Goal: Download file/media

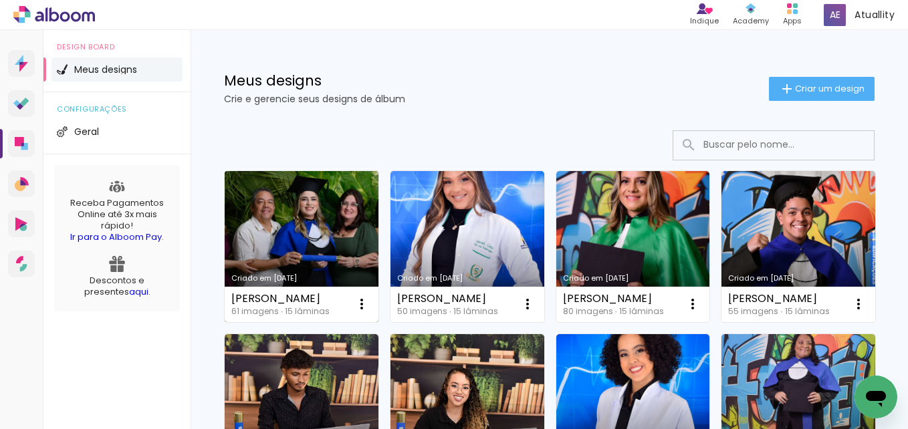
click at [305, 217] on link "Criado em [DATE]" at bounding box center [302, 246] width 154 height 151
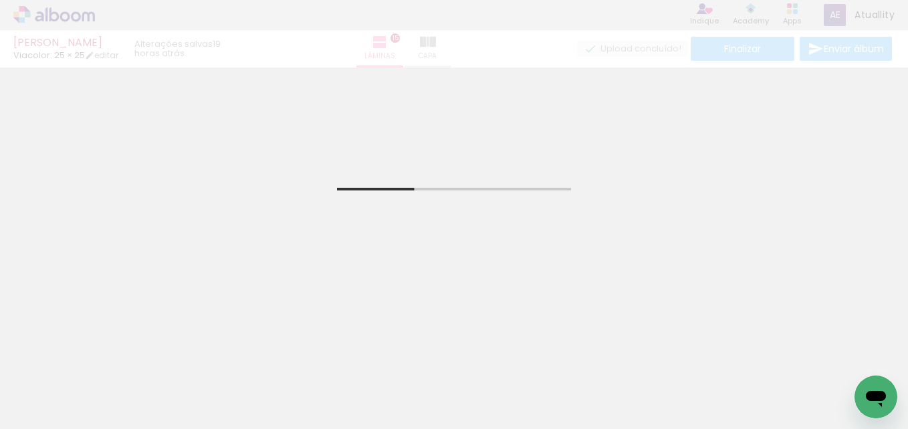
click at [482, 46] on div "Letícia Gabriela Anselmo Pereira Viacolor: 25 × 25 editar 19 horas atrás. Lâmin…" at bounding box center [454, 34] width 908 height 68
click at [448, 53] on div "Letícia Gabriela Anselmo Pereira Viacolor: 25 × 25 editar 19 horas atrás. Lâmin…" at bounding box center [454, 34] width 908 height 68
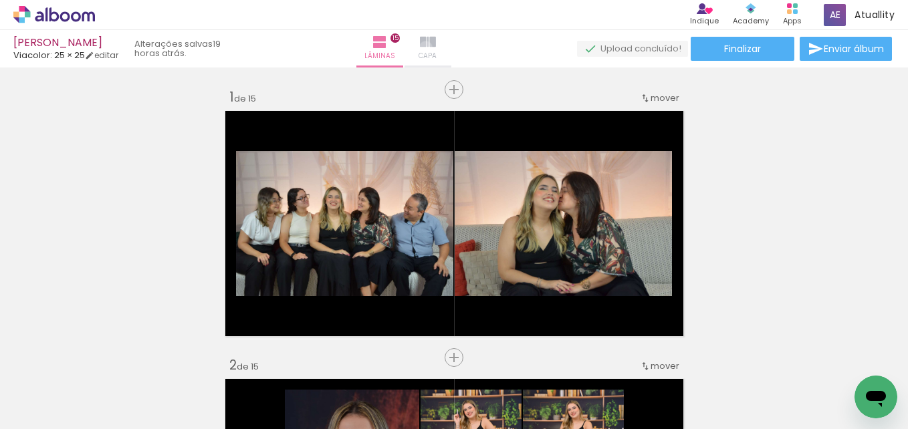
click at [436, 47] on iron-icon at bounding box center [428, 42] width 16 height 16
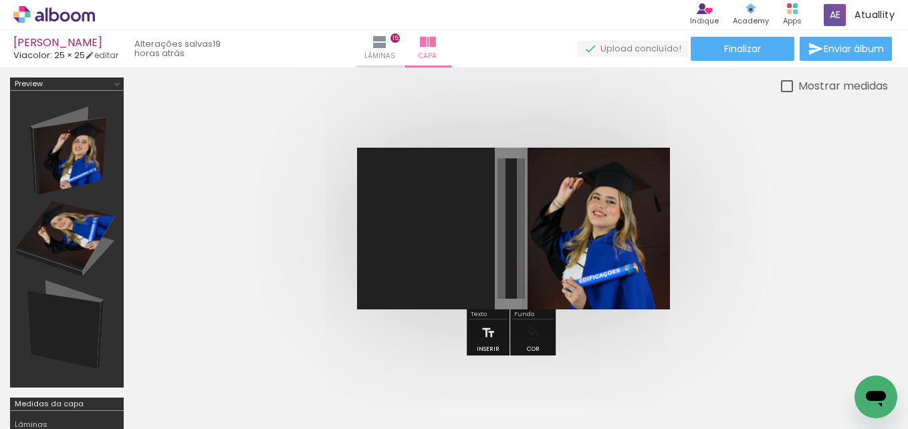
scroll to position [0, 3298]
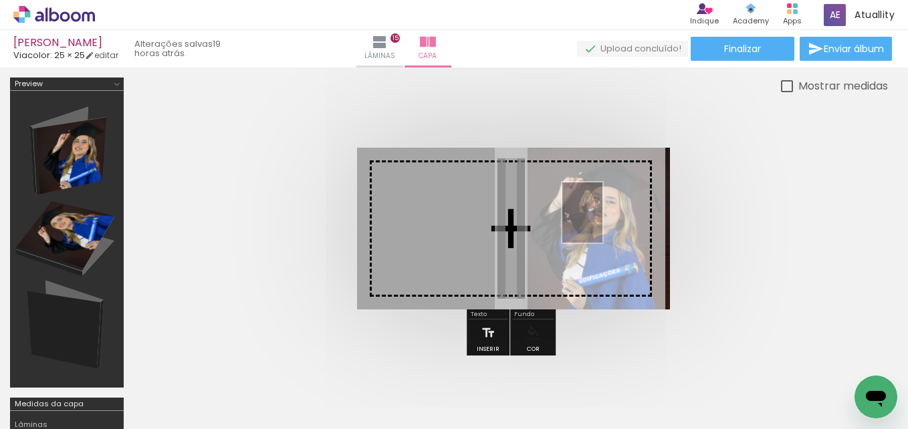
drag, startPoint x: 511, startPoint y: 381, endPoint x: 603, endPoint y: 222, distance: 183.7
click at [603, 222] on quentale-workspace at bounding box center [454, 214] width 908 height 429
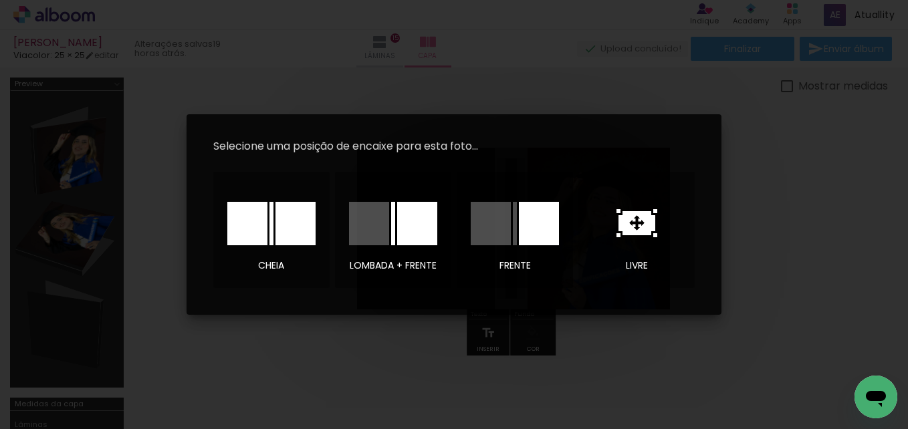
click at [0, 0] on div at bounding box center [0, 0] width 0 height 0
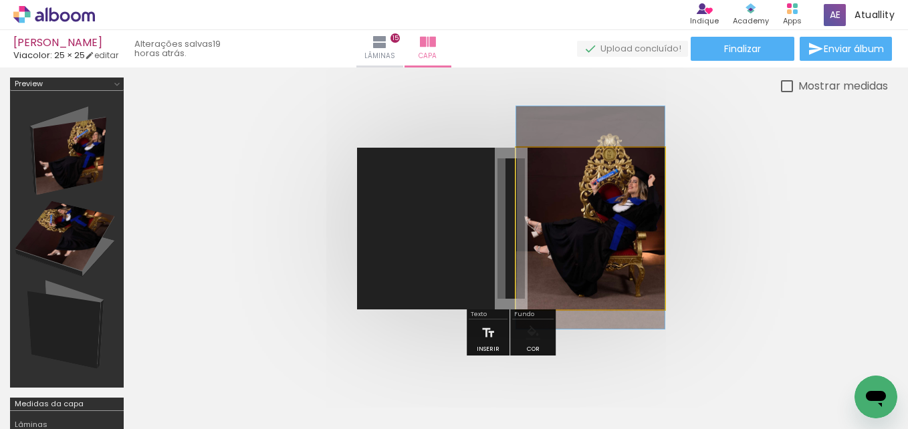
drag, startPoint x: 607, startPoint y: 266, endPoint x: 575, endPoint y: 256, distance: 33.8
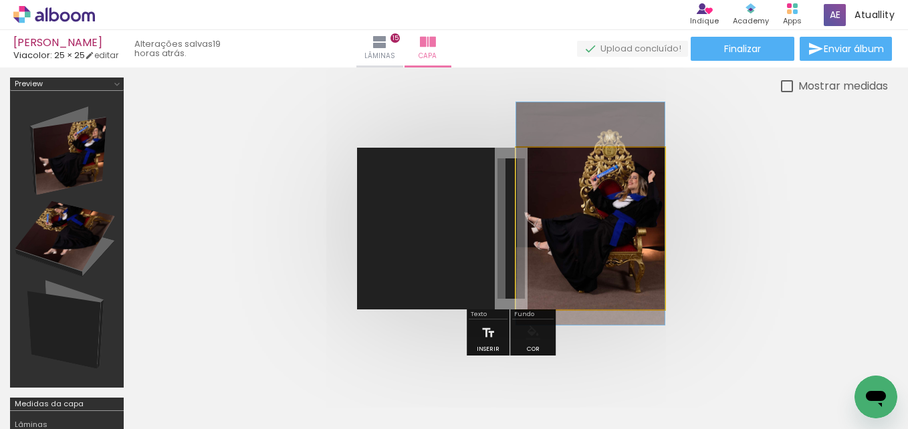
drag, startPoint x: 607, startPoint y: 262, endPoint x: 583, endPoint y: 258, distance: 24.3
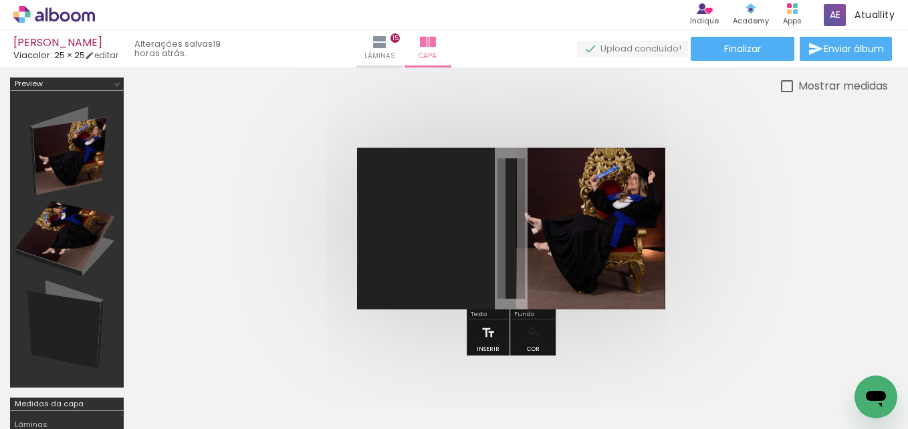
click at [583, 258] on quentale-photo at bounding box center [590, 229] width 148 height 162
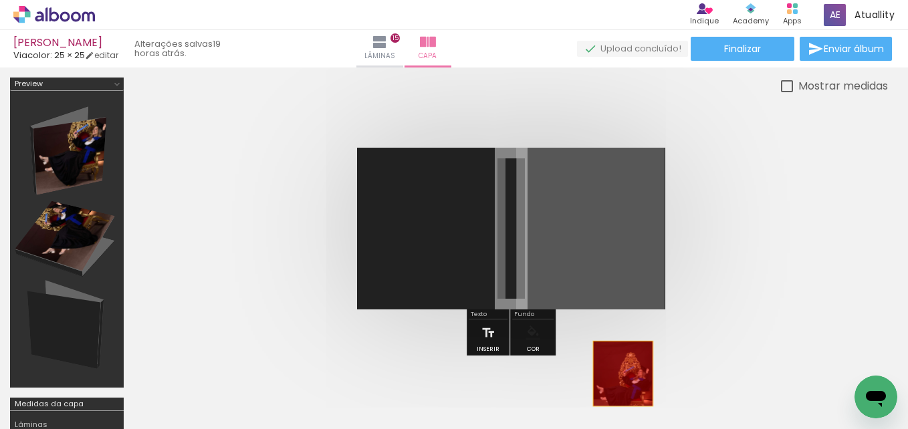
drag, startPoint x: 583, startPoint y: 258, endPoint x: 623, endPoint y: 374, distance: 122.5
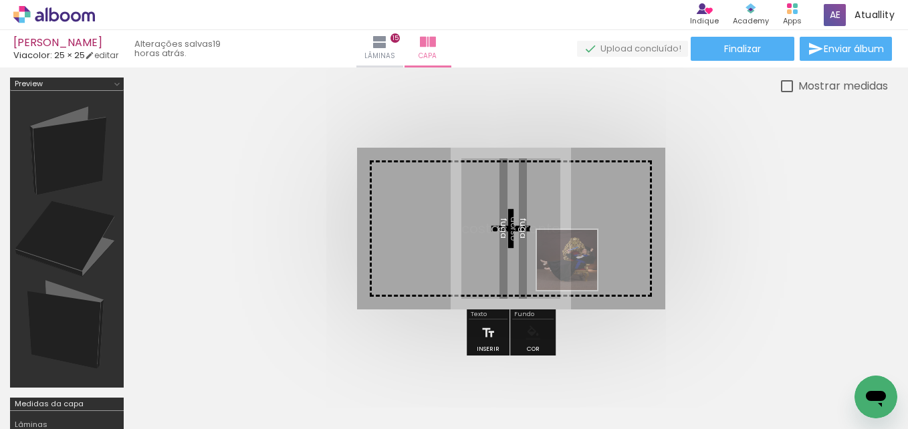
drag, startPoint x: 522, startPoint y: 379, endPoint x: 583, endPoint y: 250, distance: 143.6
click at [583, 250] on quentale-workspace at bounding box center [454, 214] width 908 height 429
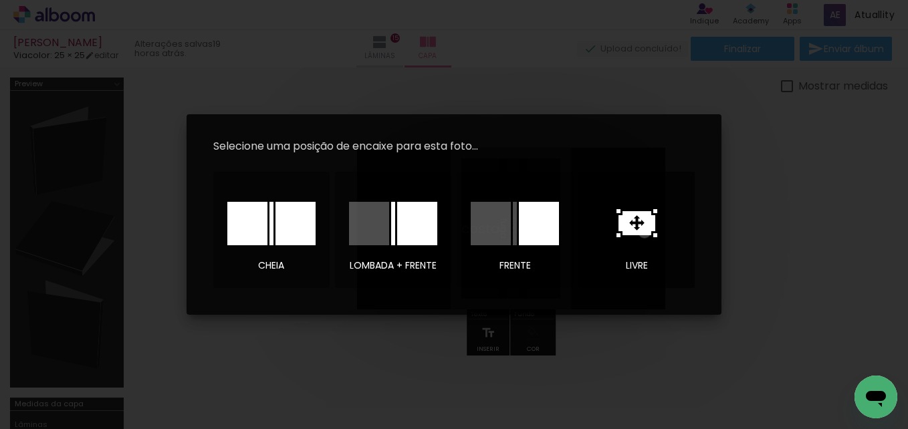
click at [0, 0] on icon at bounding box center [0, 0] width 0 height 0
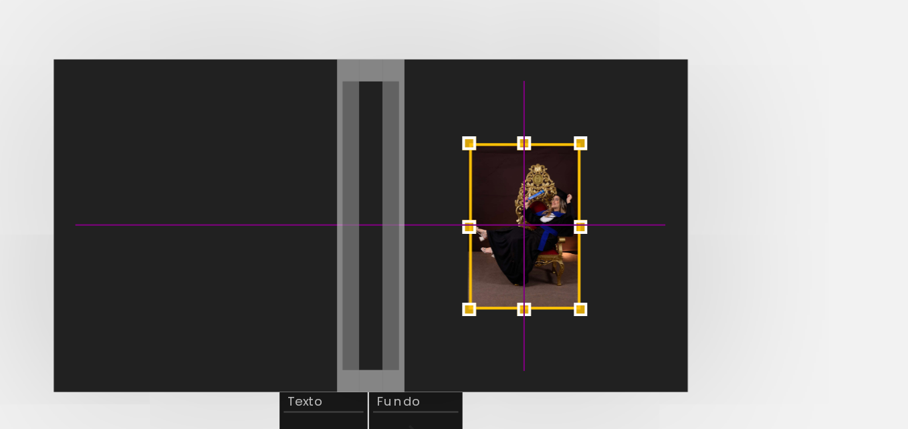
drag, startPoint x: 534, startPoint y: 225, endPoint x: 587, endPoint y: 230, distance: 52.4
click at [587, 230] on div at bounding box center [586, 229] width 54 height 81
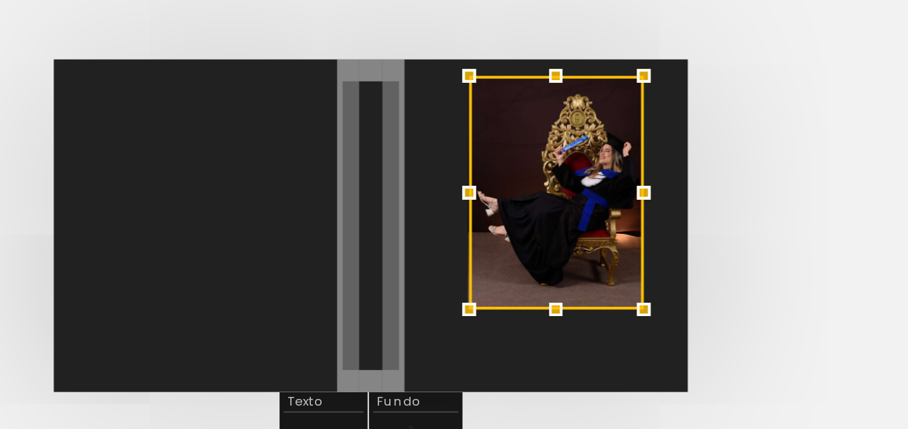
drag, startPoint x: 616, startPoint y: 189, endPoint x: 658, endPoint y: 153, distance: 55.1
click at [0, 0] on album-spread at bounding box center [0, 0] width 0 height 0
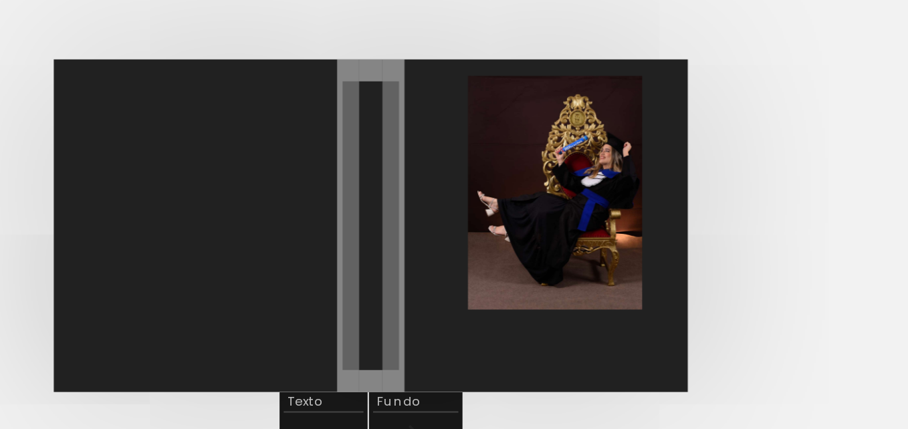
click at [603, 235] on quentale-photo at bounding box center [601, 213] width 85 height 114
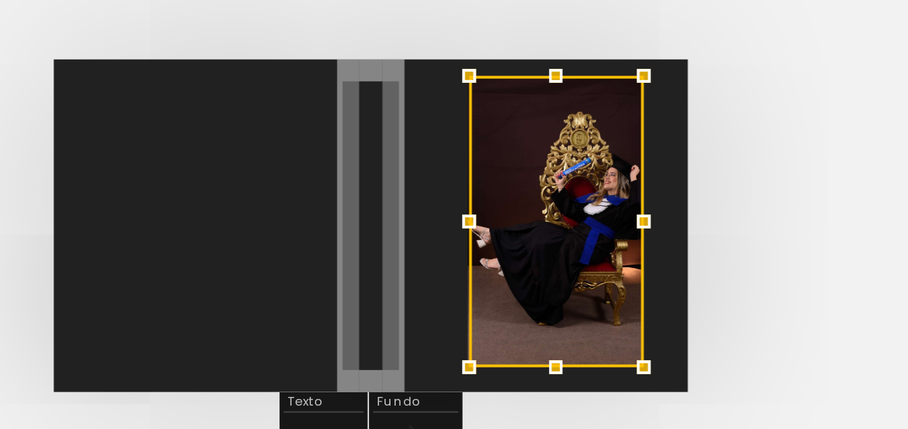
drag, startPoint x: 601, startPoint y: 270, endPoint x: 599, endPoint y: 292, distance: 22.2
click at [599, 292] on div at bounding box center [601, 297] width 27 height 27
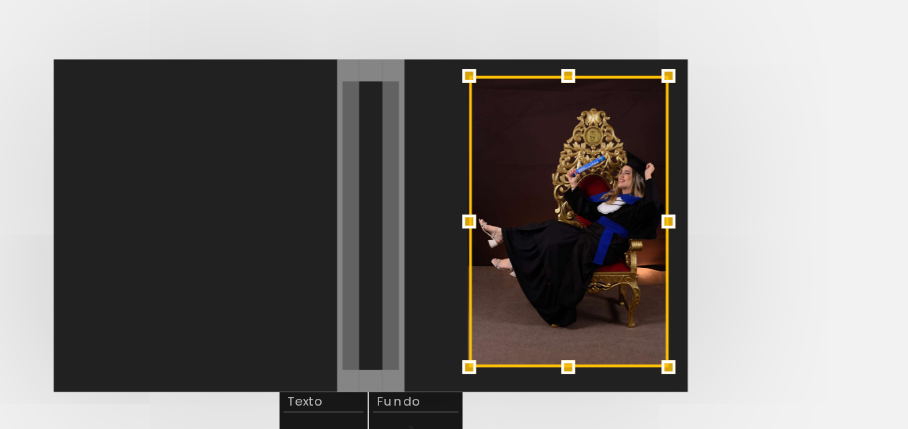
drag, startPoint x: 641, startPoint y: 223, endPoint x: 654, endPoint y: 225, distance: 12.1
click at [654, 225] on div at bounding box center [656, 226] width 27 height 27
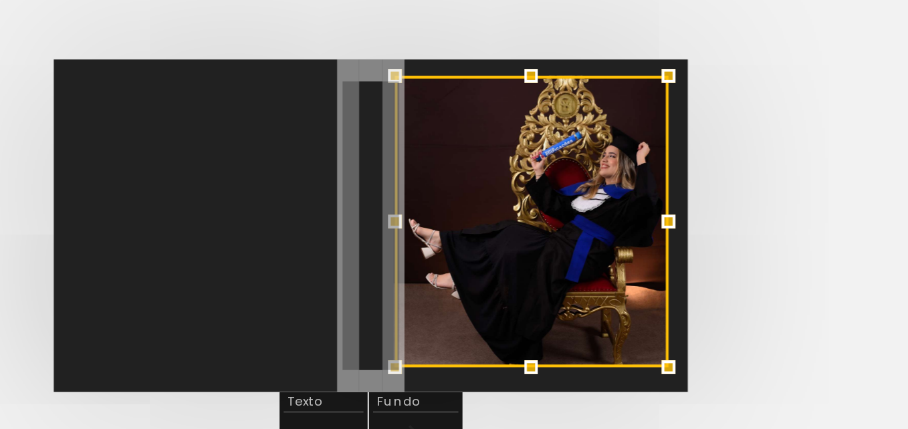
drag, startPoint x: 559, startPoint y: 227, endPoint x: 522, endPoint y: 228, distance: 36.1
click at [522, 228] on div at bounding box center [523, 226] width 27 height 27
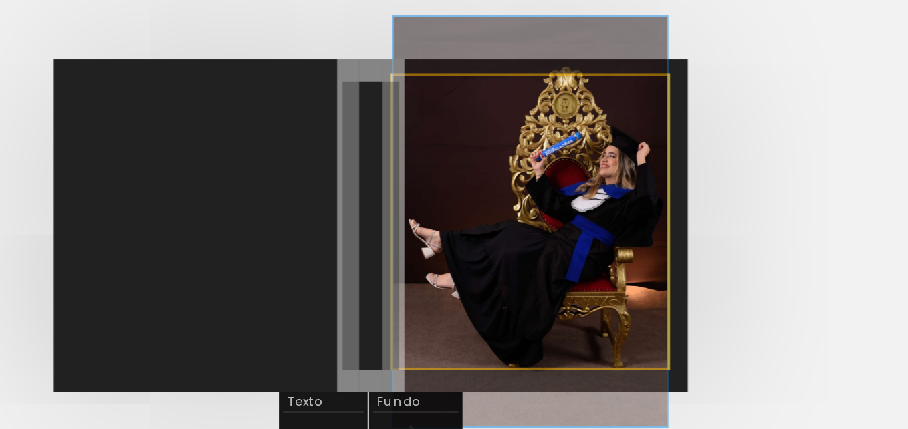
click at [593, 286] on quentale-photo at bounding box center [588, 227] width 133 height 142
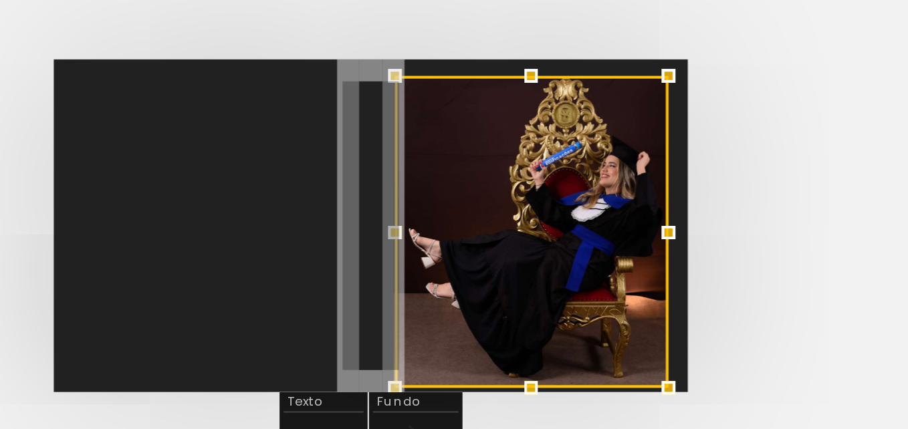
click at [588, 302] on div at bounding box center [589, 307] width 27 height 27
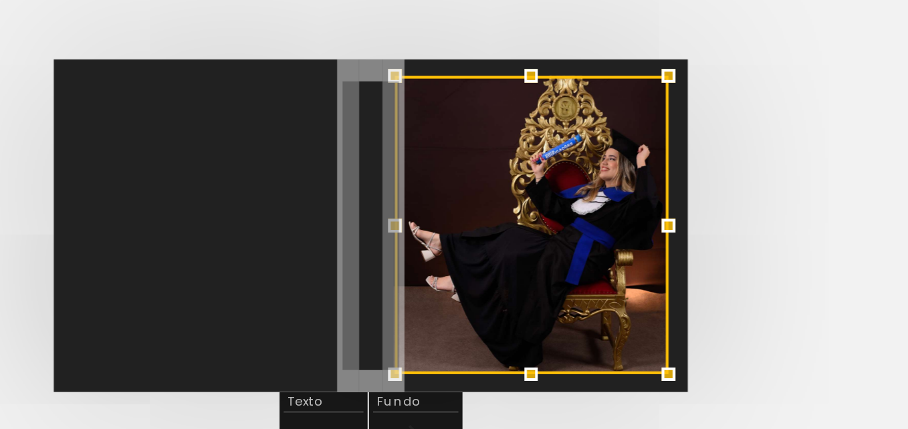
click at [590, 302] on div at bounding box center [589, 301] width 27 height 27
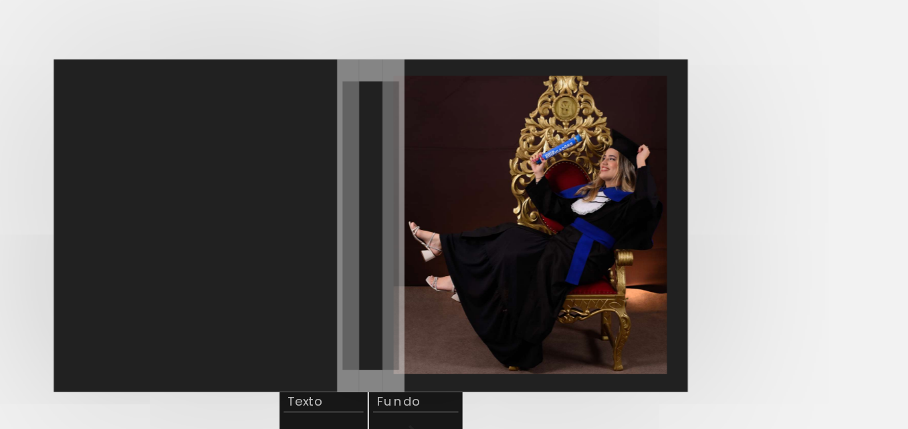
click at [0, 0] on div at bounding box center [0, 0] width 0 height 0
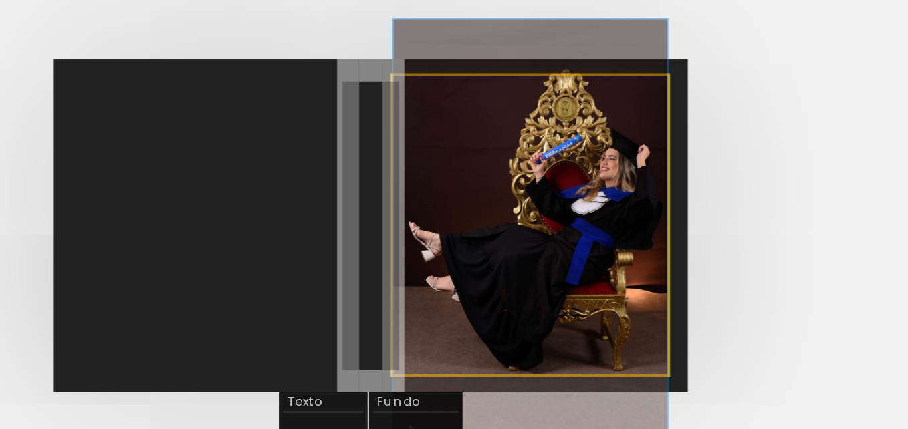
click at [600, 278] on quentale-photo at bounding box center [588, 228] width 133 height 145
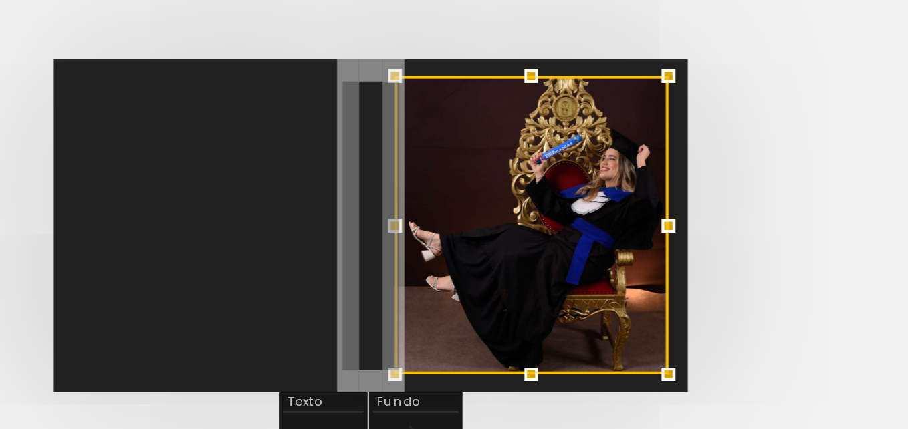
click at [600, 278] on div at bounding box center [589, 228] width 133 height 145
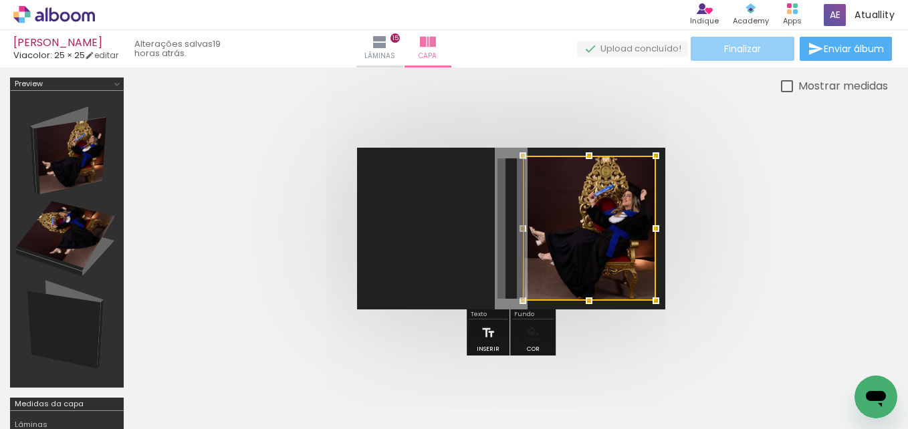
click at [720, 58] on paper-button "Finalizar" at bounding box center [743, 49] width 104 height 24
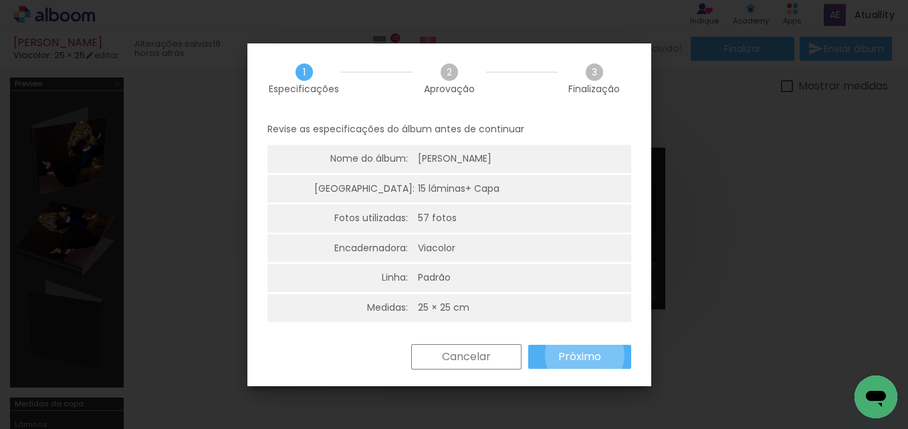
click at [0, 0] on slot "Próximo" at bounding box center [0, 0] width 0 height 0
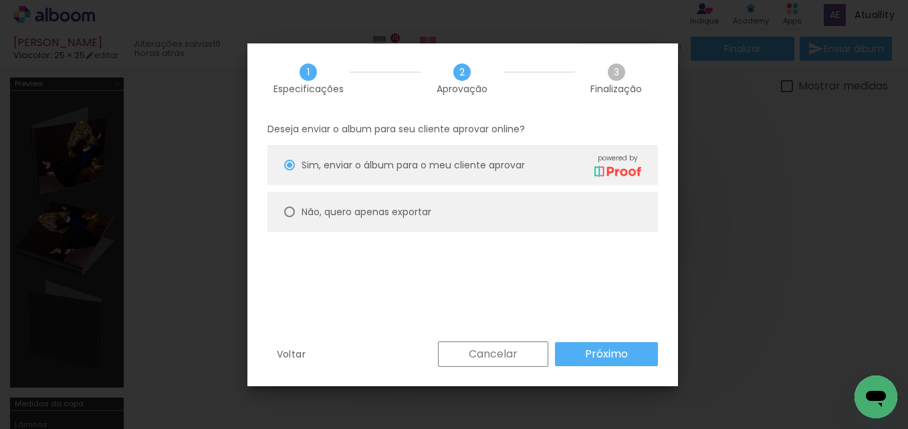
click at [0, 0] on paper-radio-button "Não, quero apenas exportar" at bounding box center [0, 0] width 0 height 0
type paper-radio-button "on"
click at [0, 0] on paper-button "Próximo" at bounding box center [0, 0] width 0 height 0
type input "Alta, 300 DPI"
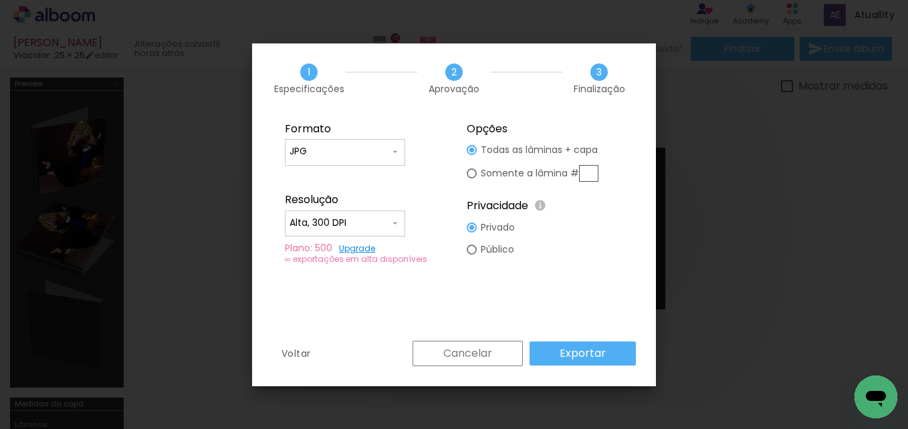
click at [0, 0] on div at bounding box center [0, 0] width 0 height 0
click at [0, 0] on paper-item "PDF" at bounding box center [0, 0] width 0 height 0
type input "PDF"
click at [0, 0] on input "Alta, 300 DPI" at bounding box center [0, 0] width 0 height 0
click at [0, 0] on paper-item "Baixa" at bounding box center [0, 0] width 0 height 0
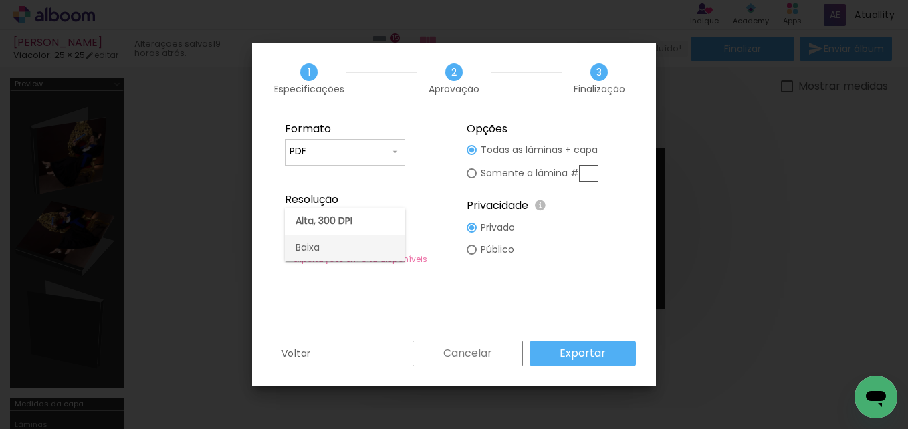
type input "Baixa"
click at [0, 0] on slot "Exportar" at bounding box center [0, 0] width 0 height 0
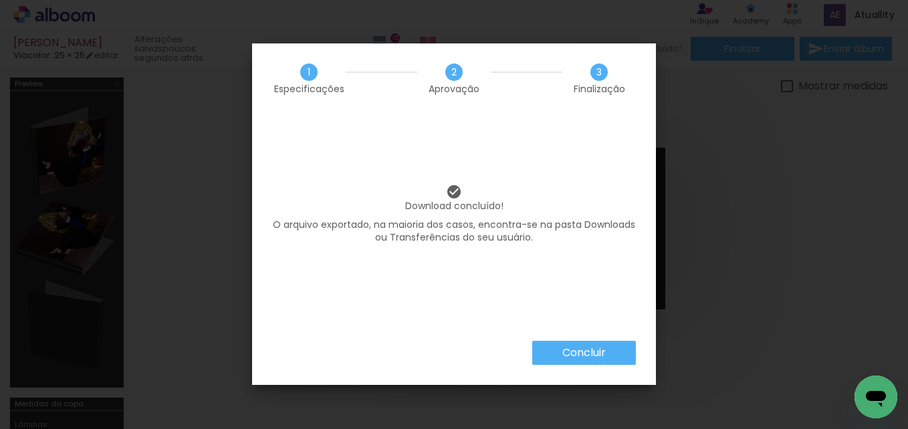
scroll to position [0, 3298]
click at [587, 341] on paper-button "Concluir" at bounding box center [584, 353] width 104 height 24
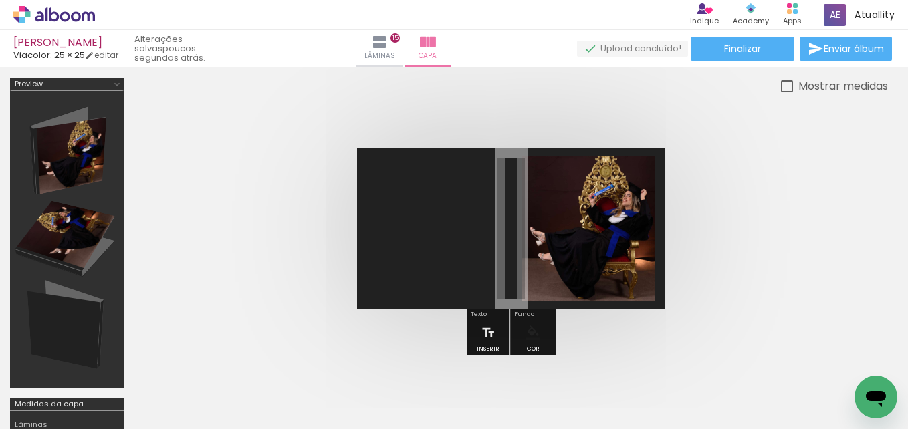
scroll to position [0, 3298]
click at [575, 268] on quentale-photo at bounding box center [588, 228] width 133 height 145
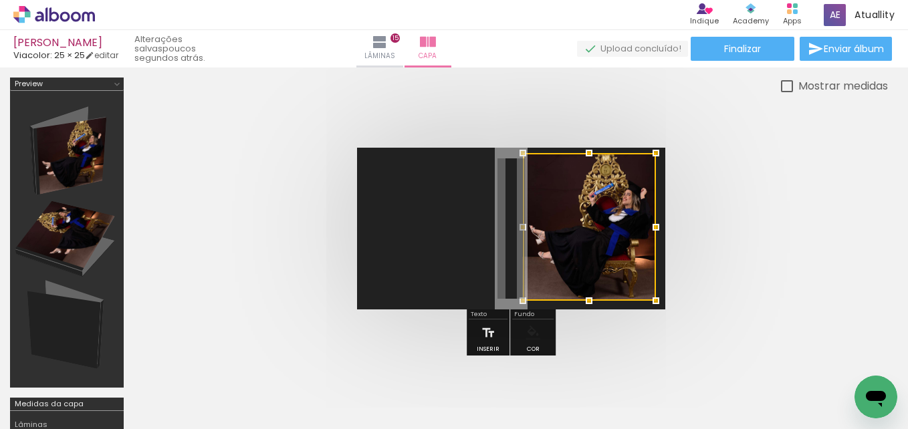
click at [591, 163] on div at bounding box center [589, 153] width 27 height 27
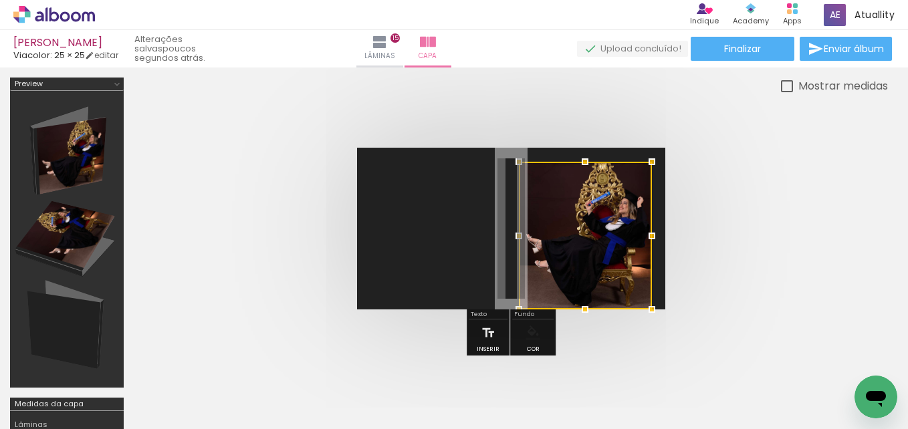
drag, startPoint x: 605, startPoint y: 247, endPoint x: 601, endPoint y: 340, distance: 93.0
click at [601, 340] on div at bounding box center [511, 228] width 755 height 269
click at [585, 262] on div at bounding box center [585, 236] width 133 height 148
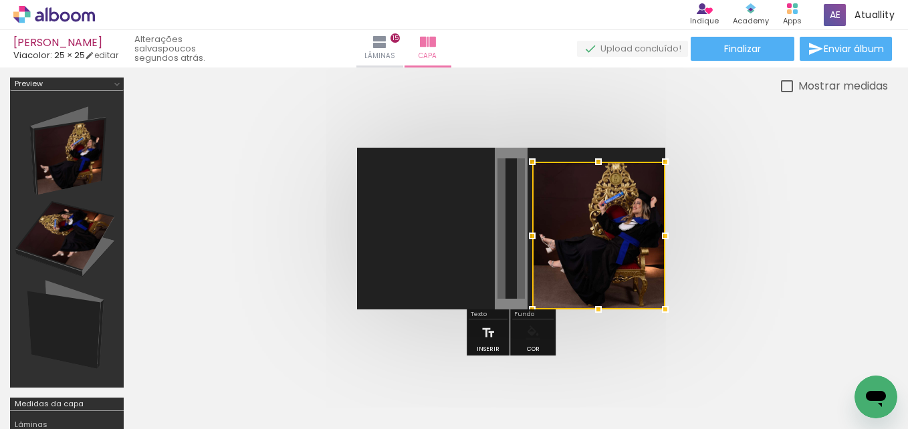
drag, startPoint x: 585, startPoint y: 262, endPoint x: 734, endPoint y: 271, distance: 149.5
click at [734, 271] on quentale-cover at bounding box center [510, 229] width 647 height 162
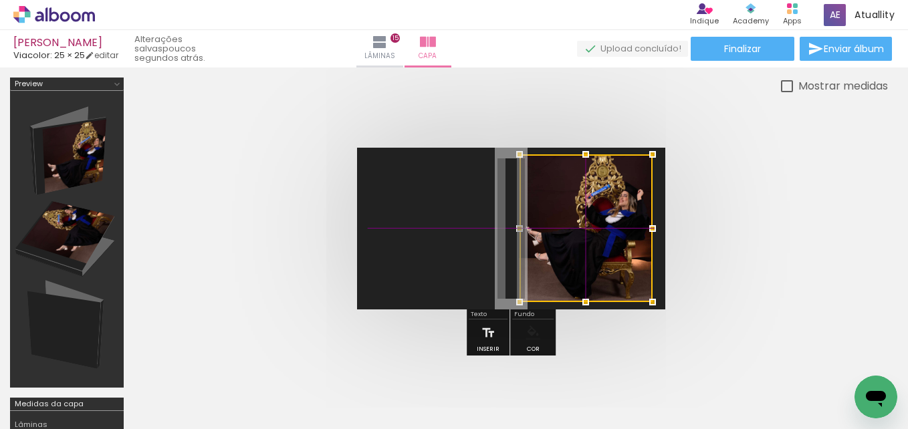
drag, startPoint x: 639, startPoint y: 253, endPoint x: 613, endPoint y: 237, distance: 30.3
click at [613, 237] on div at bounding box center [586, 229] width 133 height 148
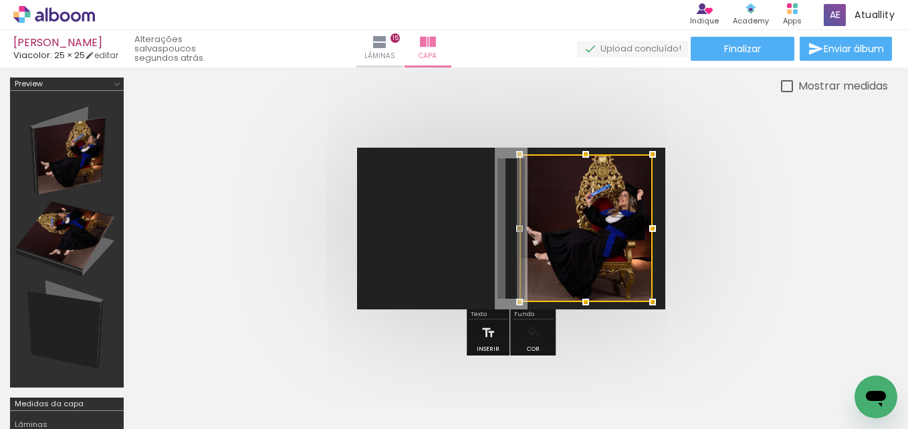
click at [601, 235] on div at bounding box center [586, 229] width 133 height 148
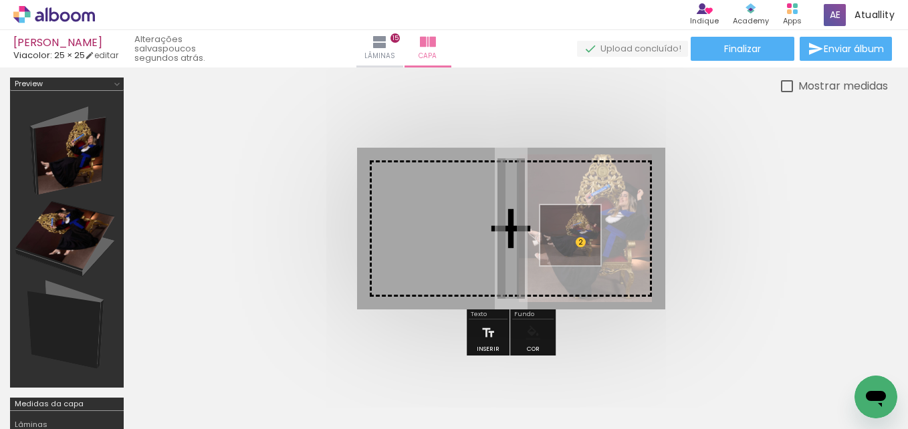
drag, startPoint x: 518, startPoint y: 386, endPoint x: 581, endPoint y: 244, distance: 155.1
click at [581, 244] on quentale-workspace at bounding box center [454, 214] width 908 height 429
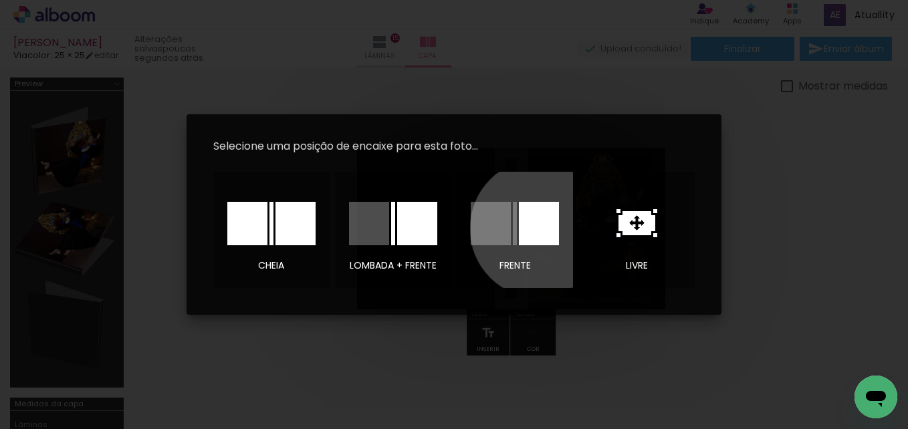
click at [540, 229] on div at bounding box center [539, 223] width 40 height 43
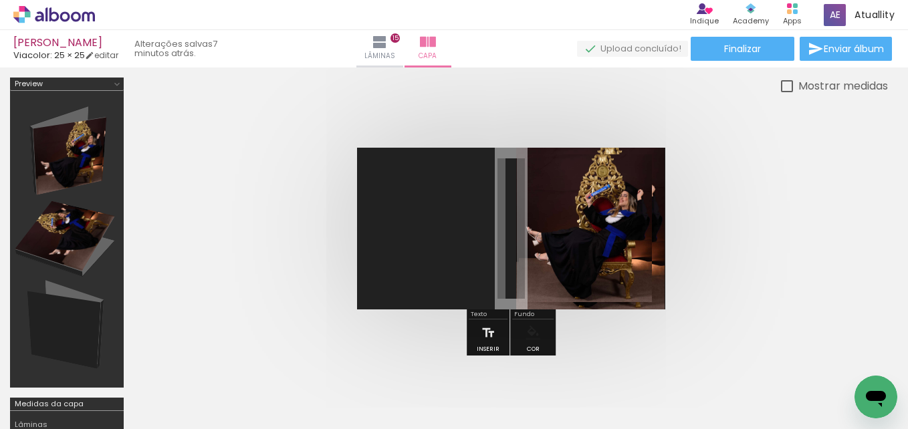
scroll to position [0, 3298]
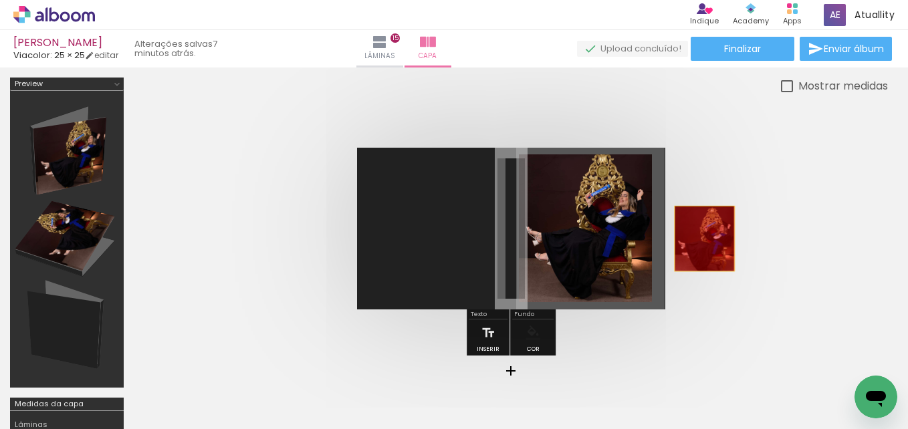
drag, startPoint x: 656, startPoint y: 215, endPoint x: 705, endPoint y: 239, distance: 54.8
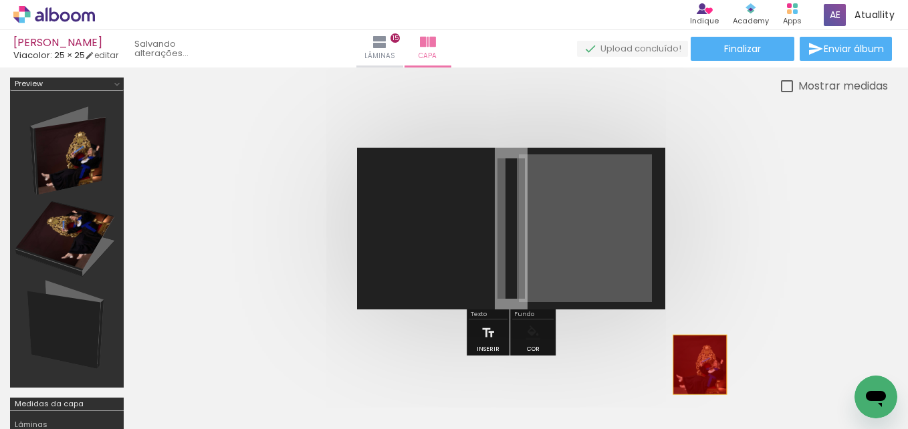
drag, startPoint x: 615, startPoint y: 223, endPoint x: 700, endPoint y: 365, distance: 166.2
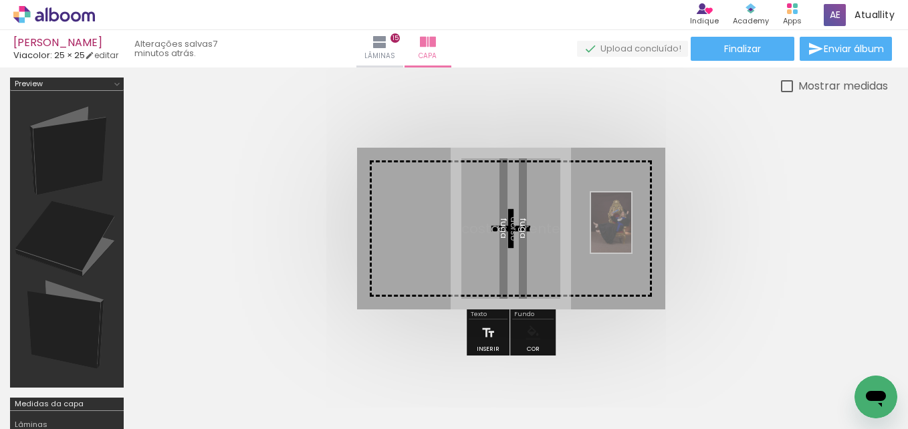
drag, startPoint x: 516, startPoint y: 380, endPoint x: 629, endPoint y: 232, distance: 186.1
click at [629, 232] on quentale-workspace at bounding box center [454, 214] width 908 height 429
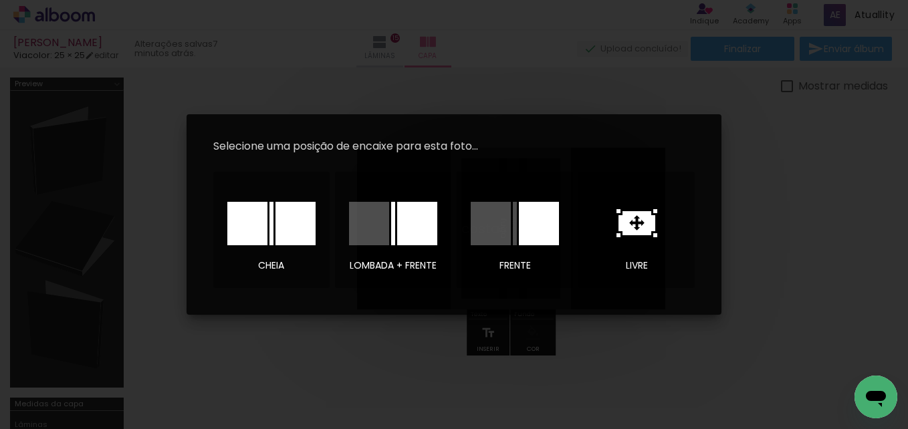
click at [536, 223] on div at bounding box center [539, 223] width 40 height 43
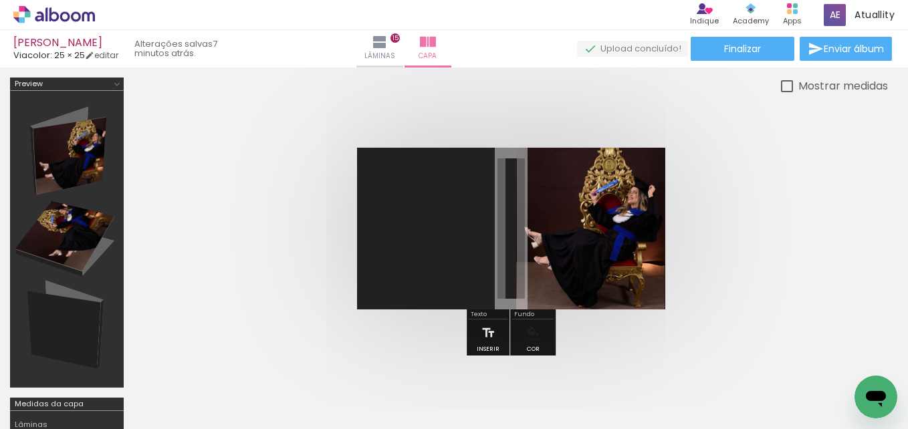
drag, startPoint x: 619, startPoint y: 229, endPoint x: 601, endPoint y: 229, distance: 18.1
click at [601, 229] on div at bounding box center [586, 229] width 133 height 148
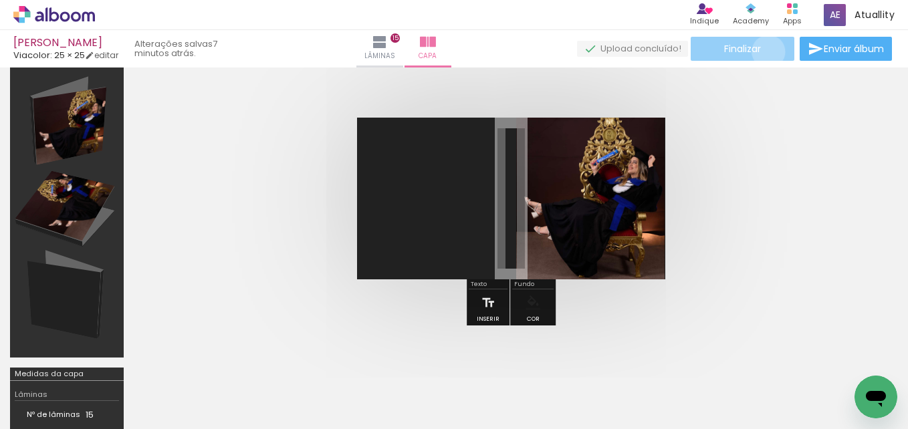
click at [764, 52] on paper-button "Finalizar" at bounding box center [743, 49] width 104 height 24
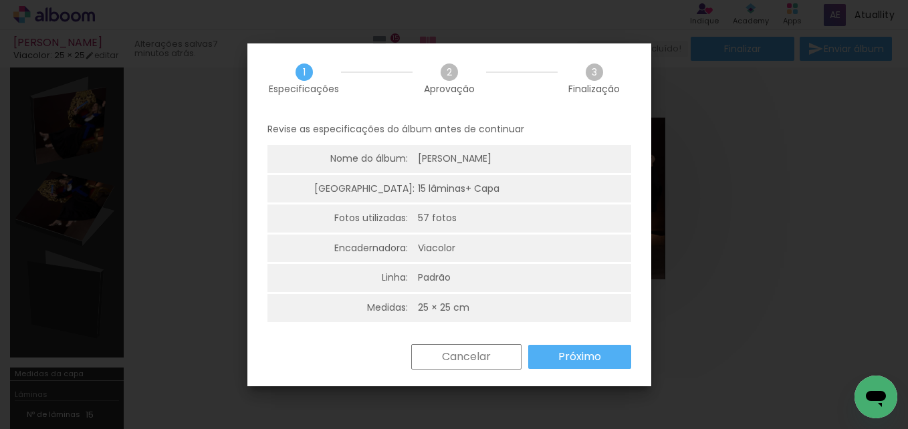
click at [0, 0] on slot "Próximo" at bounding box center [0, 0] width 0 height 0
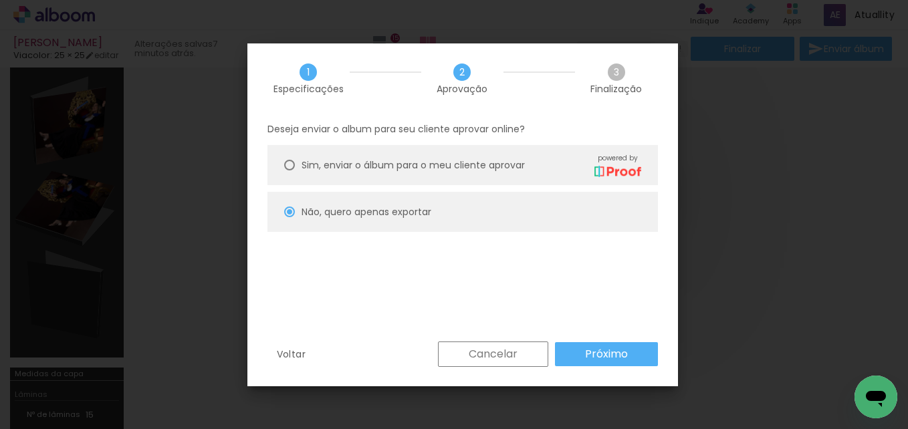
click at [580, 351] on paper-button "Próximo" at bounding box center [606, 354] width 103 height 24
type input "Alta, 300 DPI"
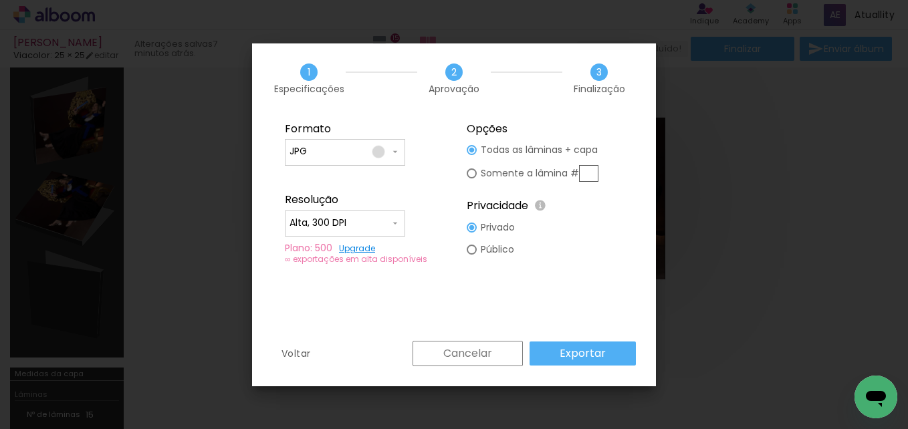
click at [379, 152] on input "JPG" at bounding box center [340, 151] width 100 height 13
click at [364, 176] on paper-item "PDF" at bounding box center [345, 176] width 120 height 27
type input "PDF"
click at [364, 229] on input "Alta, 300 DPI" at bounding box center [340, 223] width 100 height 13
click at [365, 247] on paper-item "Baixa" at bounding box center [345, 248] width 120 height 27
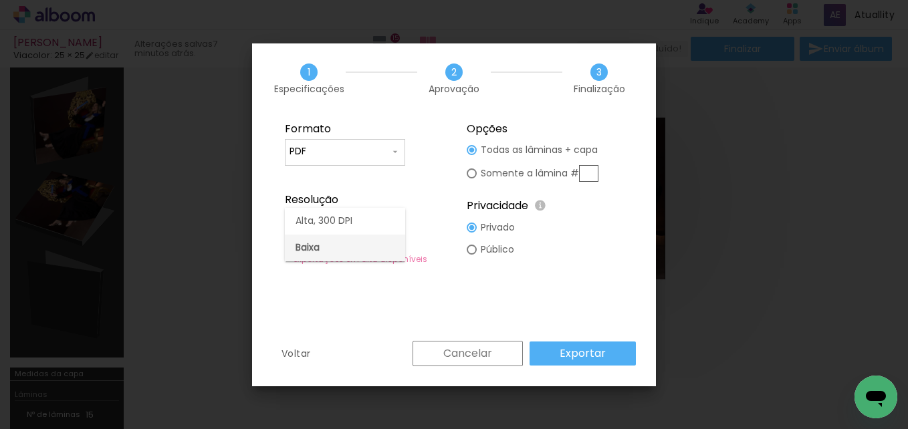
type input "Baixa"
click at [0, 0] on slot "Exportar" at bounding box center [0, 0] width 0 height 0
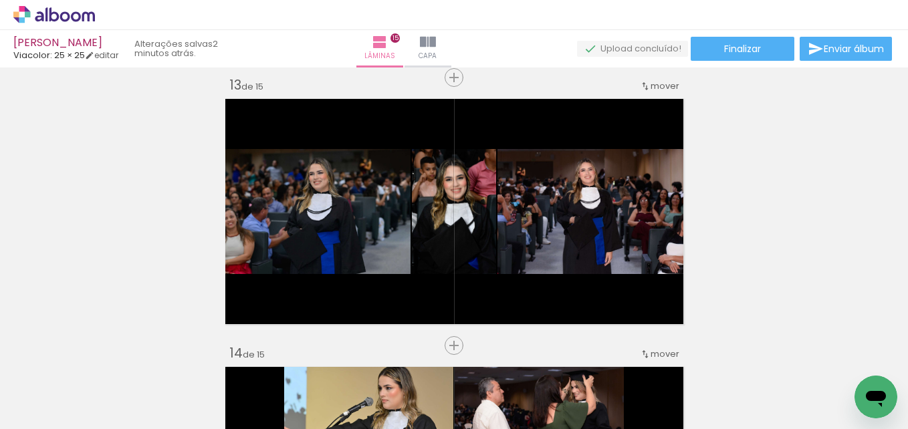
scroll to position [3230, 0]
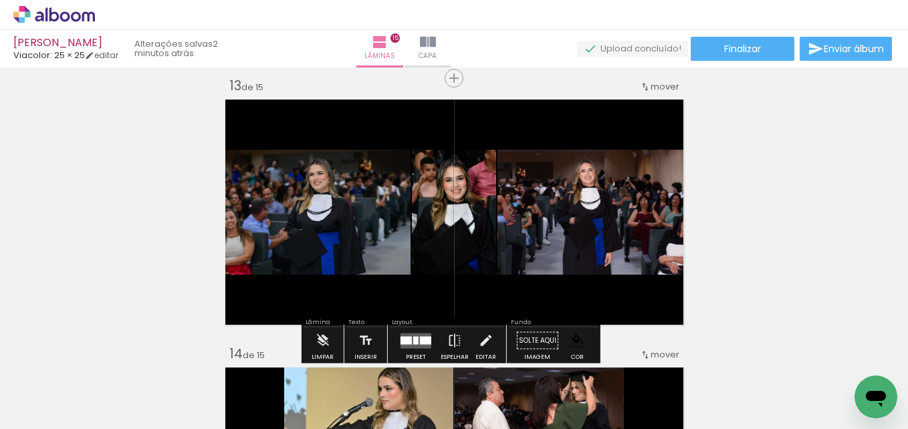
click at [474, 259] on quentale-photo at bounding box center [454, 212] width 84 height 125
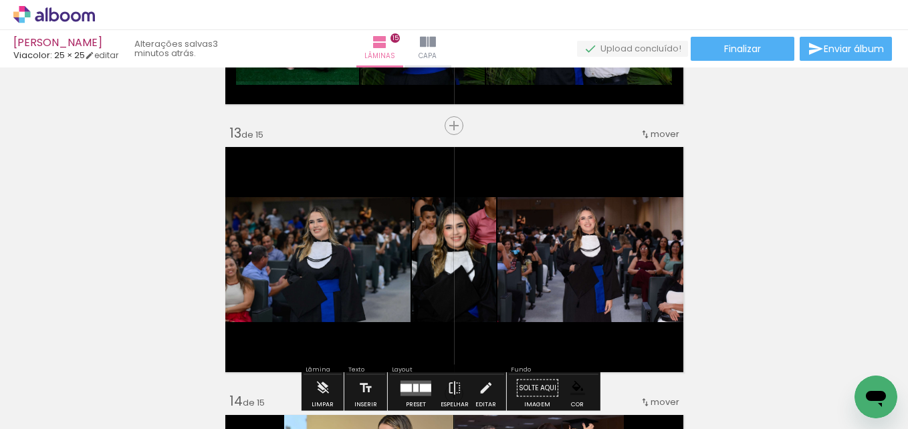
scroll to position [3273, 0]
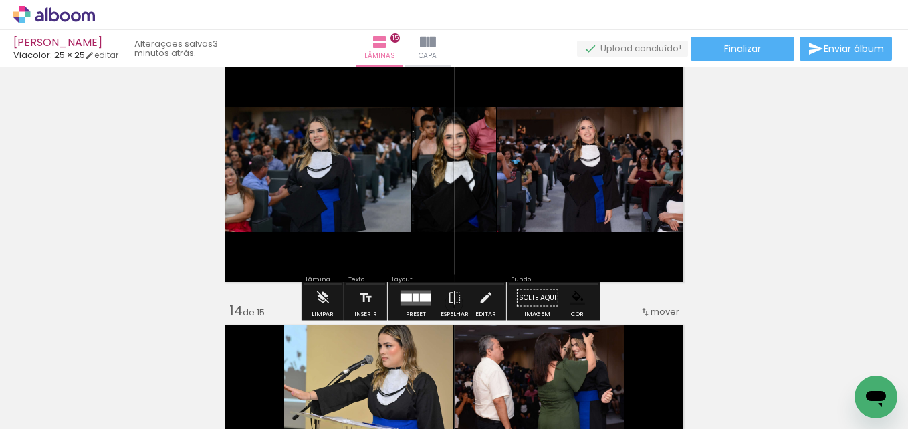
click at [413, 303] on quentale-layouter at bounding box center [416, 297] width 31 height 15
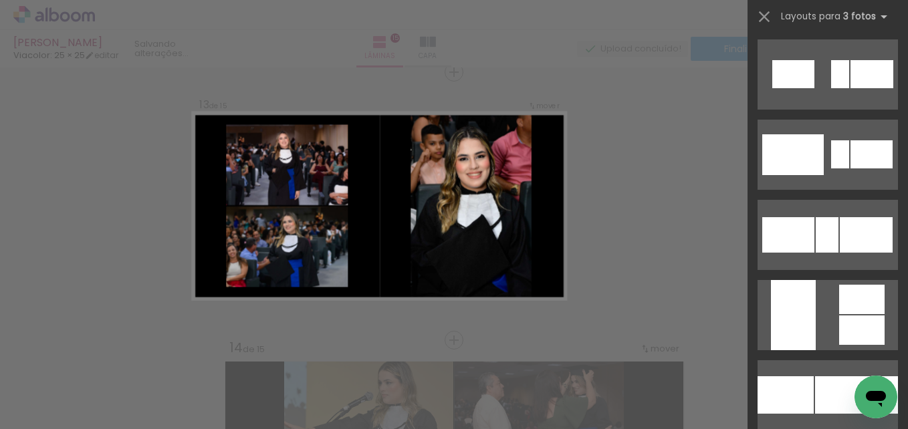
scroll to position [1527, 0]
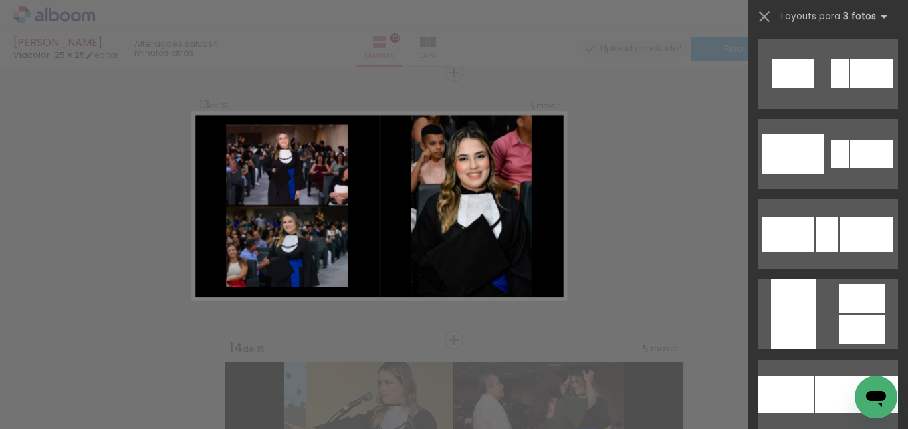
click at [792, 304] on div at bounding box center [793, 315] width 45 height 70
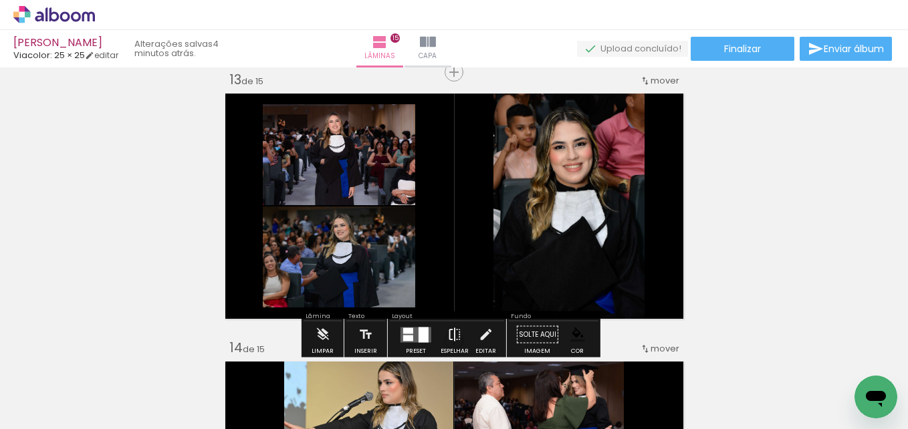
click at [450, 337] on iron-icon at bounding box center [454, 335] width 15 height 27
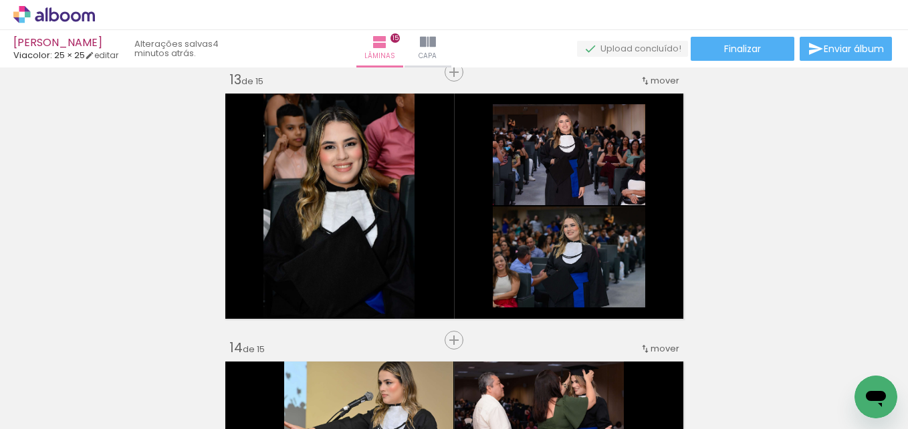
scroll to position [0, 3470]
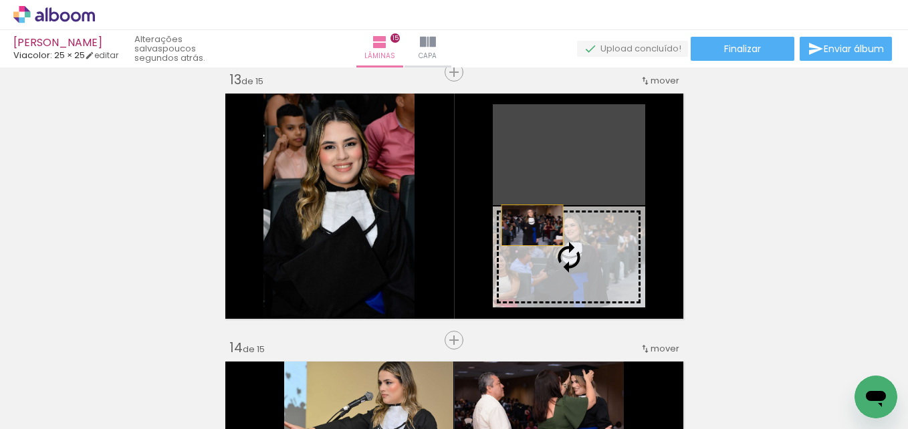
drag, startPoint x: 528, startPoint y: 191, endPoint x: 531, endPoint y: 266, distance: 75.0
click at [0, 0] on slot at bounding box center [0, 0] width 0 height 0
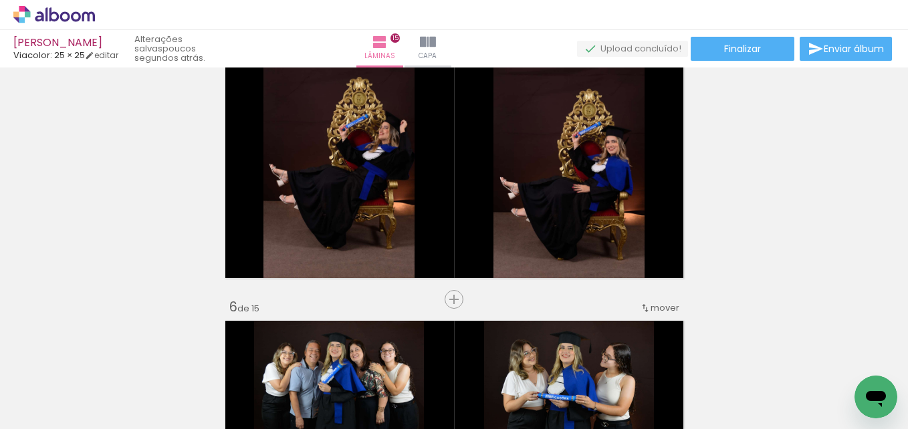
scroll to position [1129, 0]
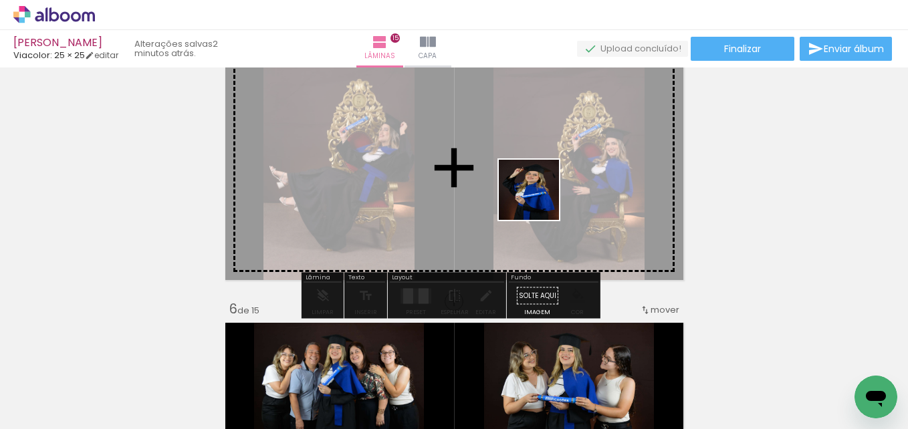
drag, startPoint x: 646, startPoint y: 386, endPoint x: 521, endPoint y: 184, distance: 237.6
click at [521, 184] on quentale-workspace at bounding box center [454, 214] width 908 height 429
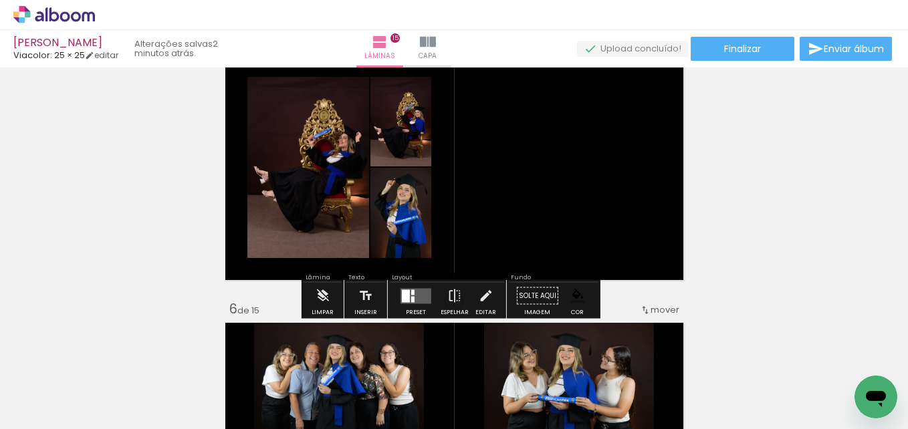
click at [411, 292] on div at bounding box center [412, 292] width 3 height 5
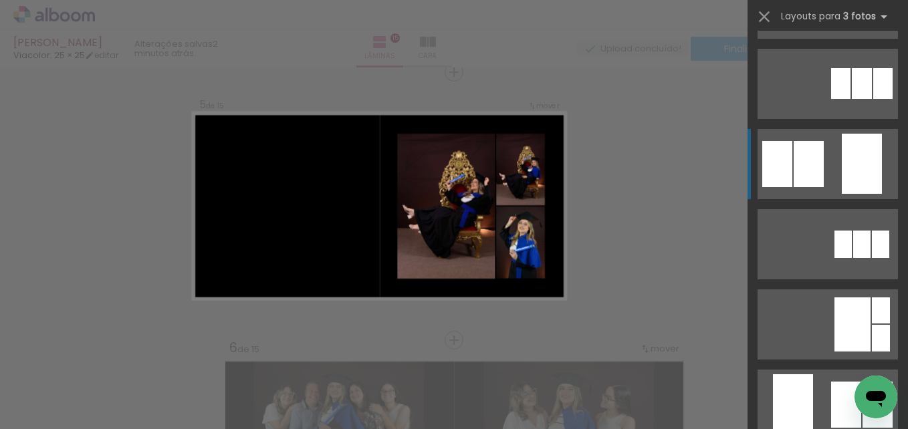
scroll to position [211, 0]
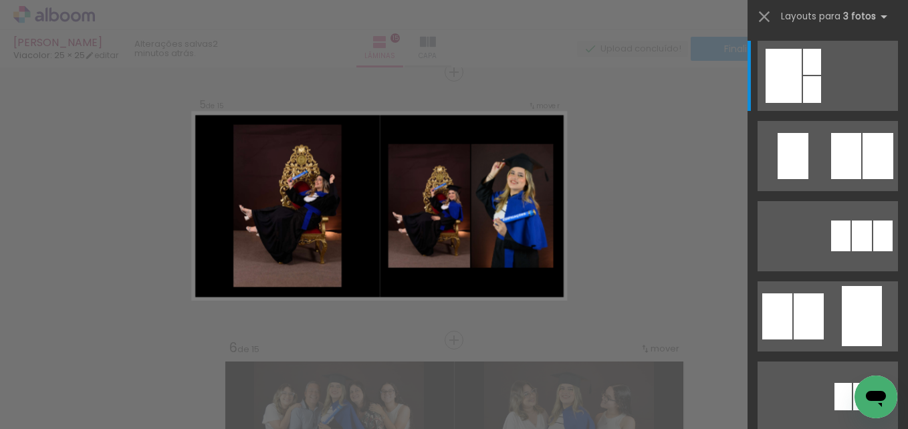
scroll to position [0, 3470]
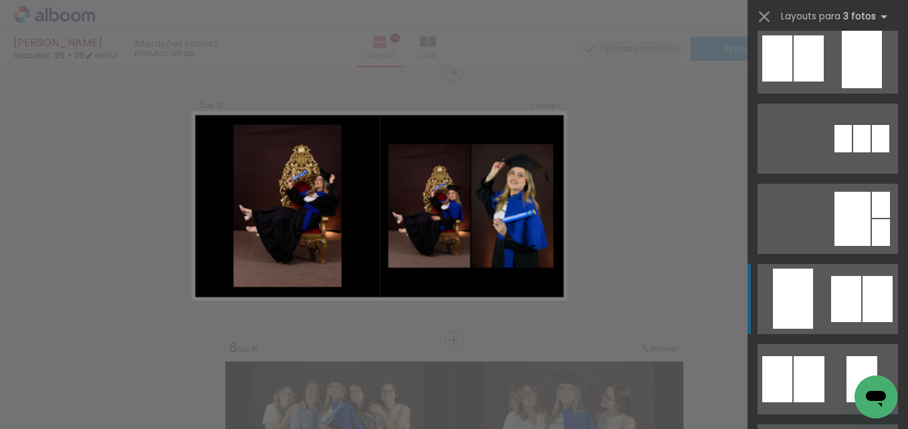
click at [809, 306] on quentale-layouter at bounding box center [828, 299] width 140 height 70
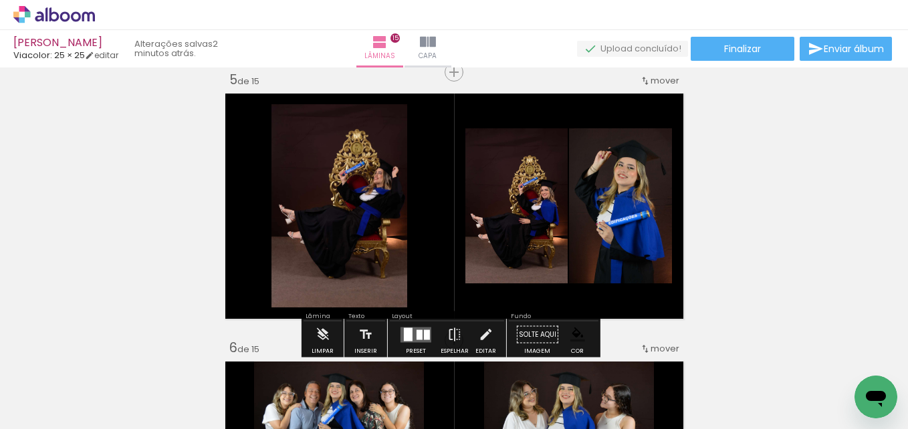
drag, startPoint x: 600, startPoint y: 244, endPoint x: 367, endPoint y: 232, distance: 233.8
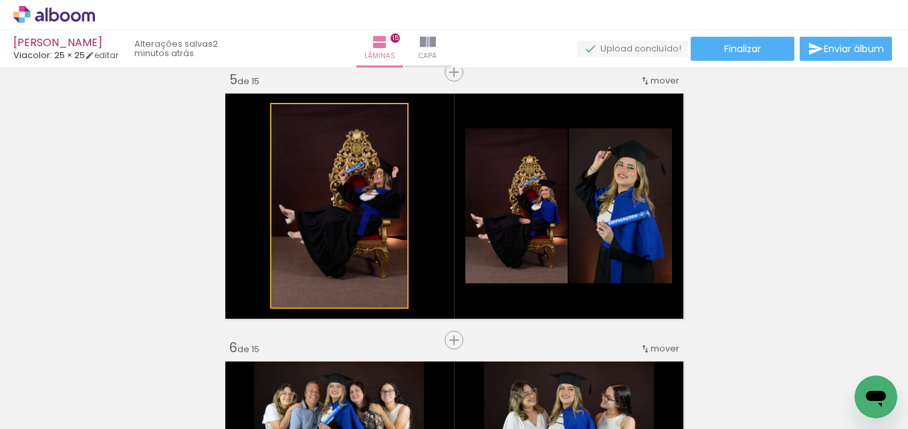
click at [324, 239] on quentale-photo at bounding box center [340, 205] width 136 height 203
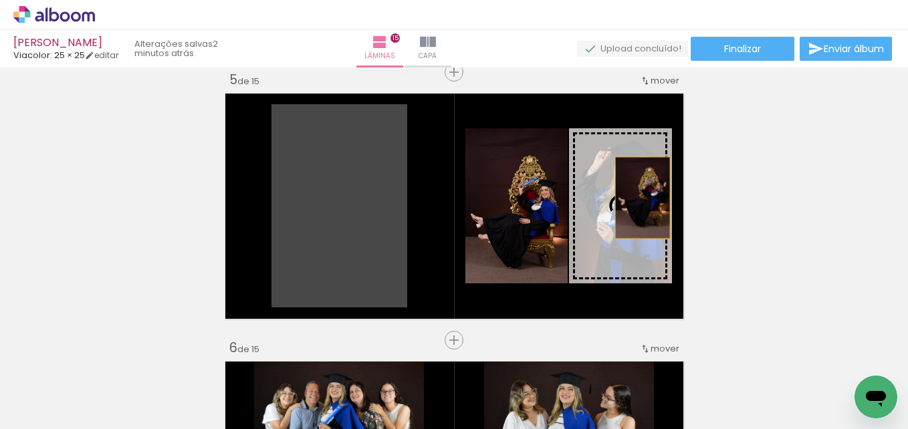
drag, startPoint x: 324, startPoint y: 239, endPoint x: 637, endPoint y: 198, distance: 315.8
click at [0, 0] on slot at bounding box center [0, 0] width 0 height 0
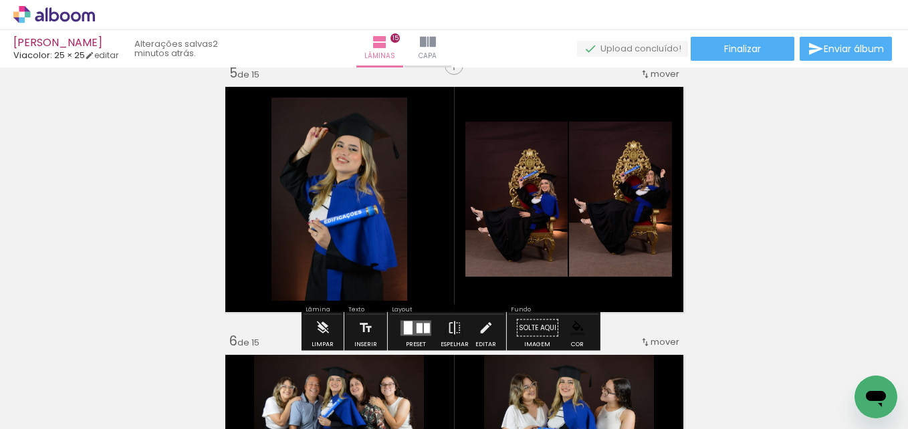
scroll to position [1097, 0]
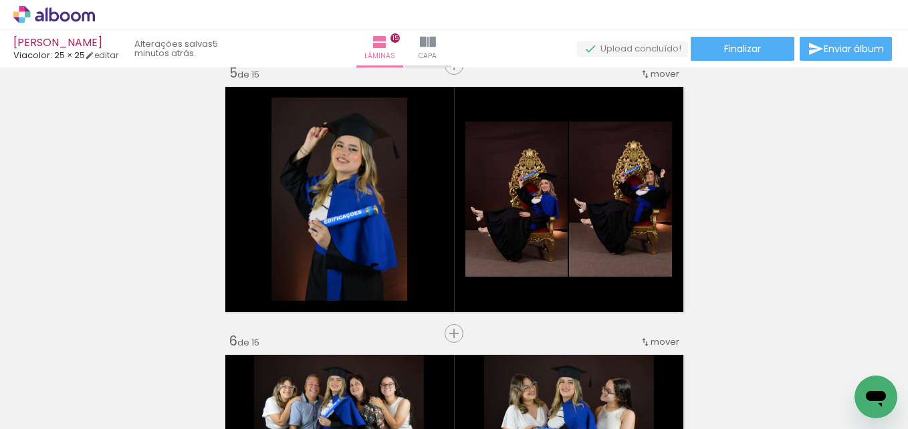
scroll to position [0, 3470]
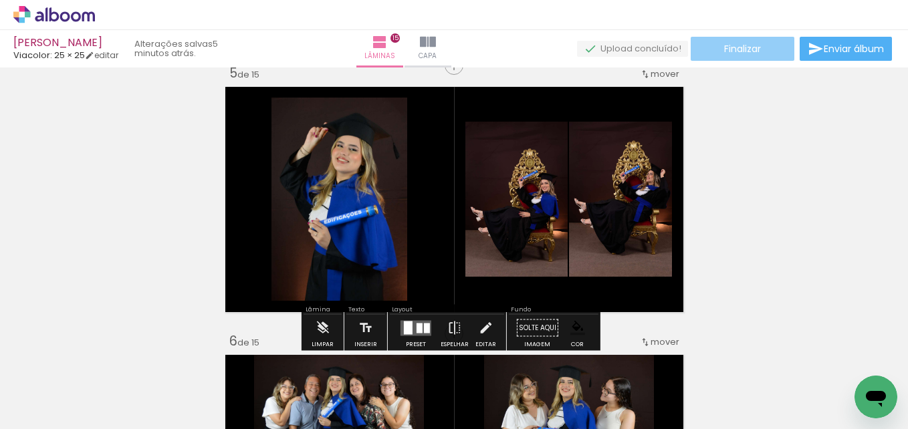
click at [763, 46] on paper-button "Finalizar" at bounding box center [743, 49] width 104 height 24
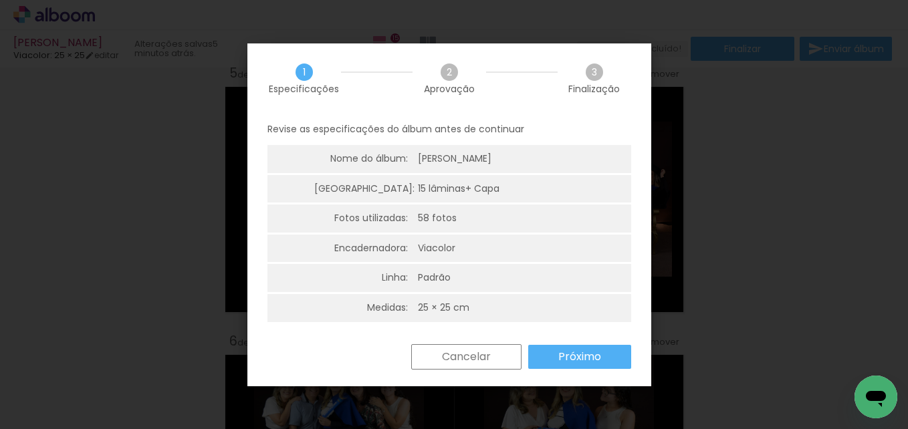
click at [0, 0] on slot "Próximo" at bounding box center [0, 0] width 0 height 0
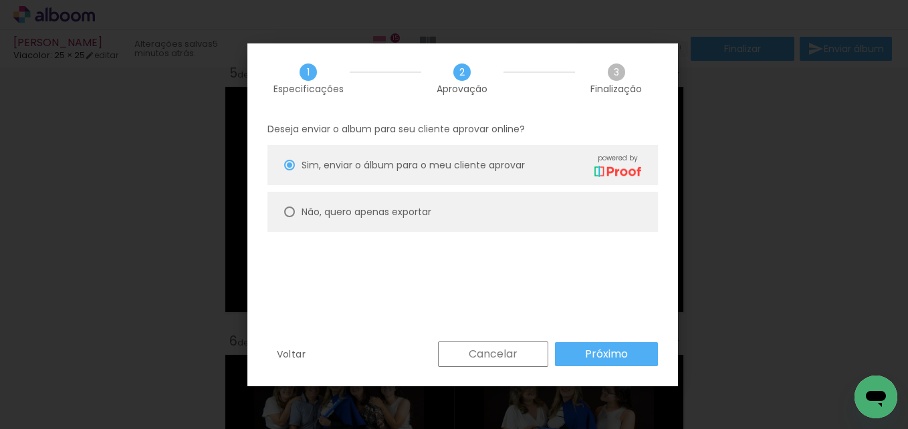
click at [463, 220] on paper-radio-button "Não, quero apenas exportar" at bounding box center [463, 212] width 391 height 40
type paper-radio-button "on"
click at [0, 0] on slot "Próximo" at bounding box center [0, 0] width 0 height 0
type input "Alta, 300 DPI"
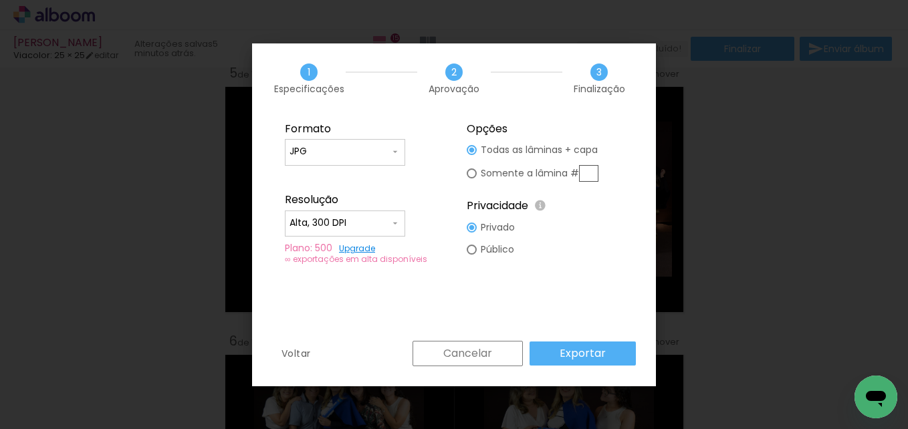
click at [357, 154] on input "JPG" at bounding box center [340, 151] width 100 height 13
click at [353, 176] on paper-item "PDF" at bounding box center [345, 176] width 120 height 27
type input "PDF"
click at [351, 233] on paper-input-container "Alta, 300 DPI" at bounding box center [345, 224] width 120 height 27
click at [352, 251] on paper-item "Baixa" at bounding box center [345, 248] width 120 height 27
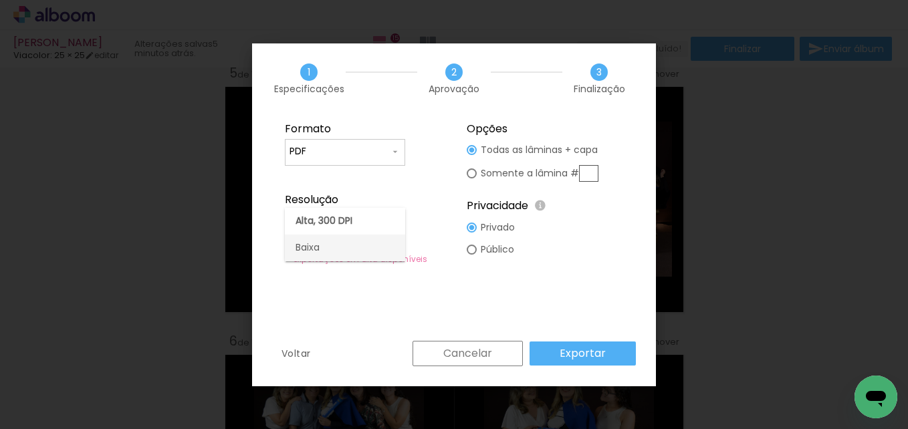
type input "Baixa"
click at [542, 351] on paper-button "Exportar" at bounding box center [583, 354] width 106 height 24
